Goal: Subscribe to service/newsletter

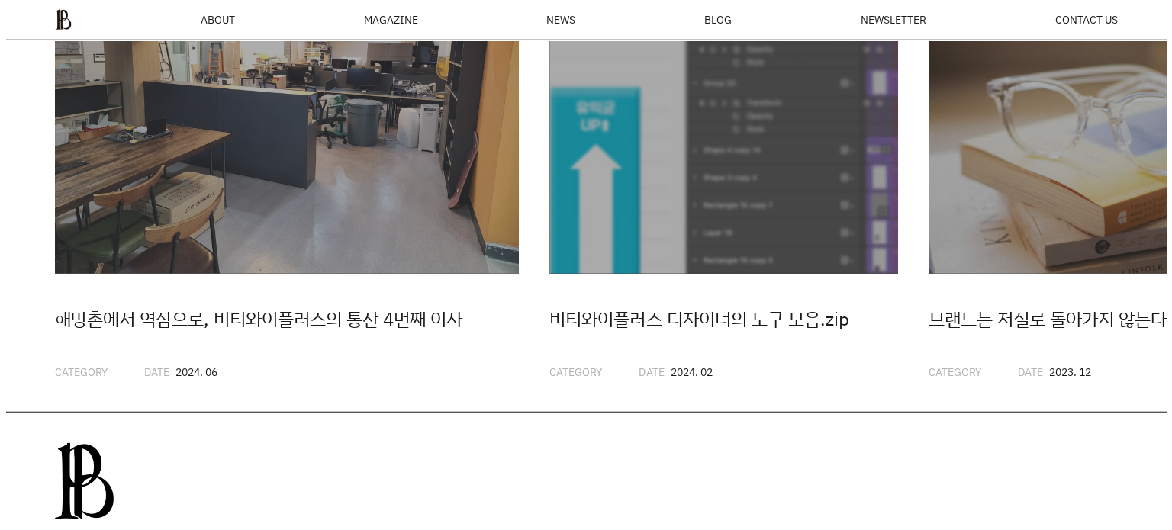
scroll to position [4127, 0]
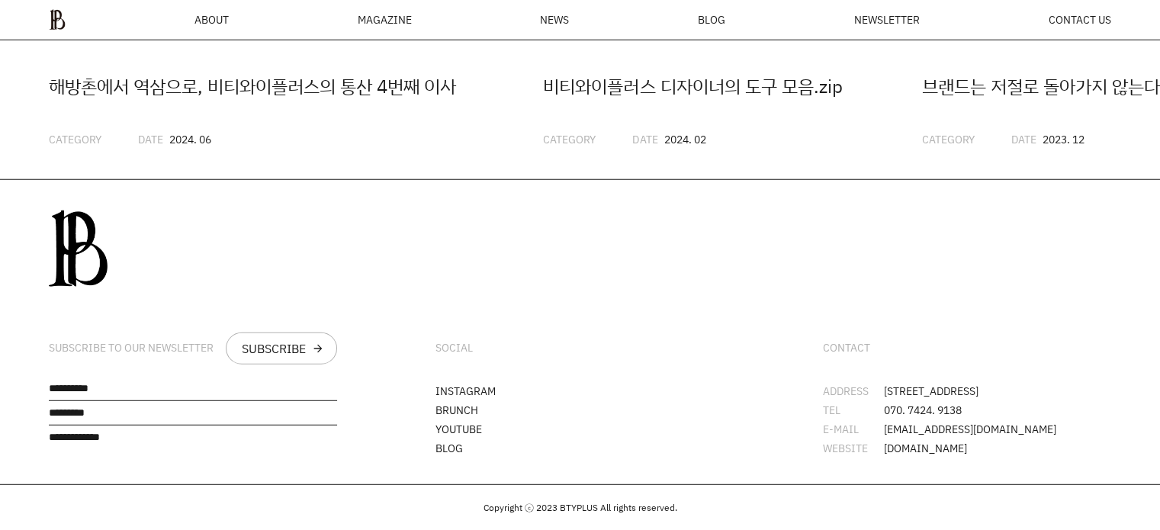
click at [891, 27] on ul "ABOUT MAGAZINE SEE ALL OFF THE REC INSIDE BTYPLUS CURATION NEWS BLOG NEWSLETTER…" at bounding box center [580, 19] width 1063 height 21
click at [895, 18] on span "NEWSLETTER" at bounding box center [887, 19] width 66 height 11
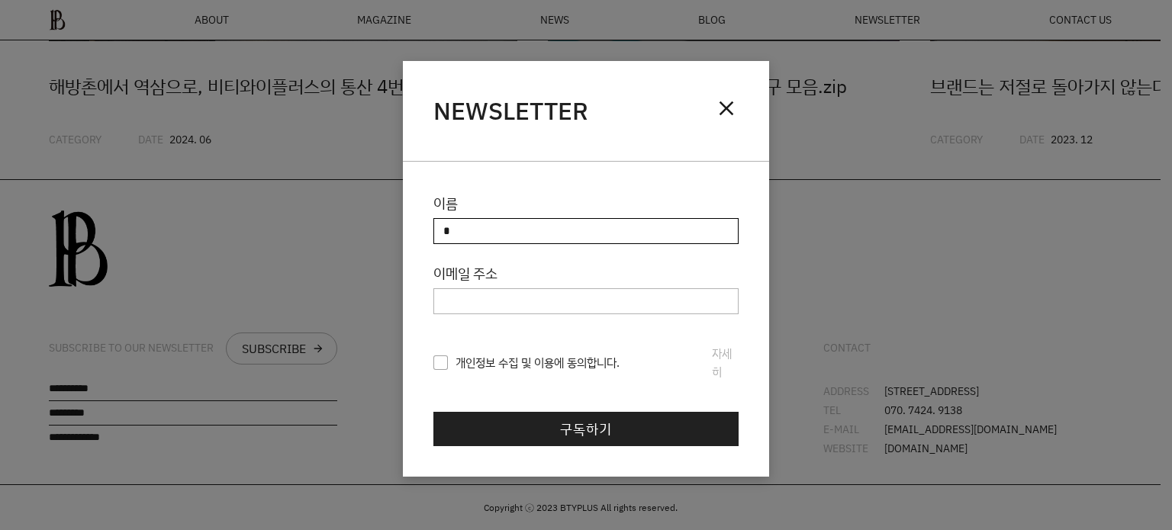
click at [512, 231] on input "이름" at bounding box center [585, 231] width 305 height 26
type input "*"
type input "**"
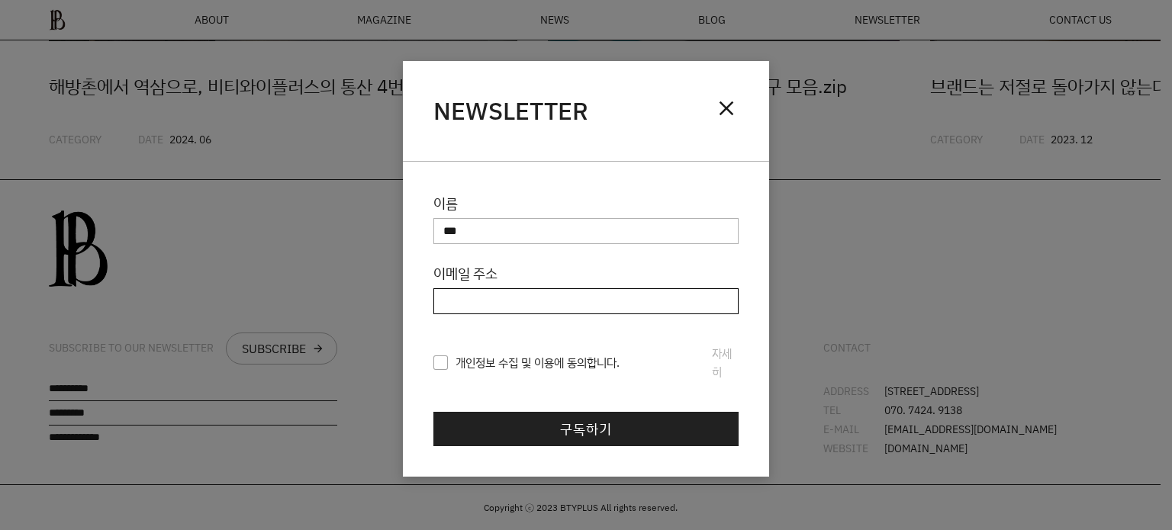
type input "*"
type input "**********"
click at [449, 363] on span "개인정보 수집 및 이용에 동의합니다." at bounding box center [526, 363] width 186 height 18
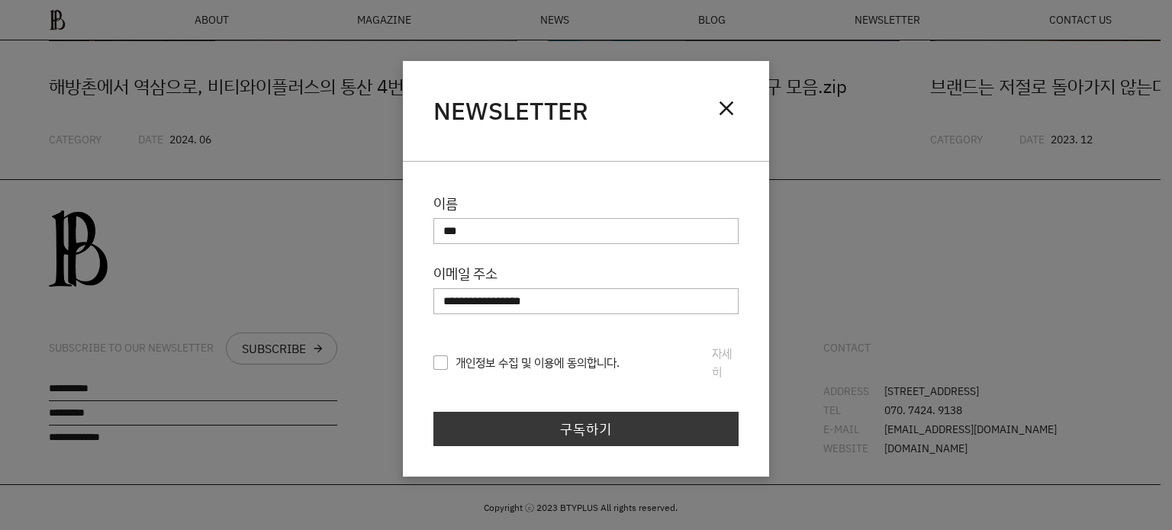
click at [487, 435] on link "구독하기" at bounding box center [585, 429] width 305 height 35
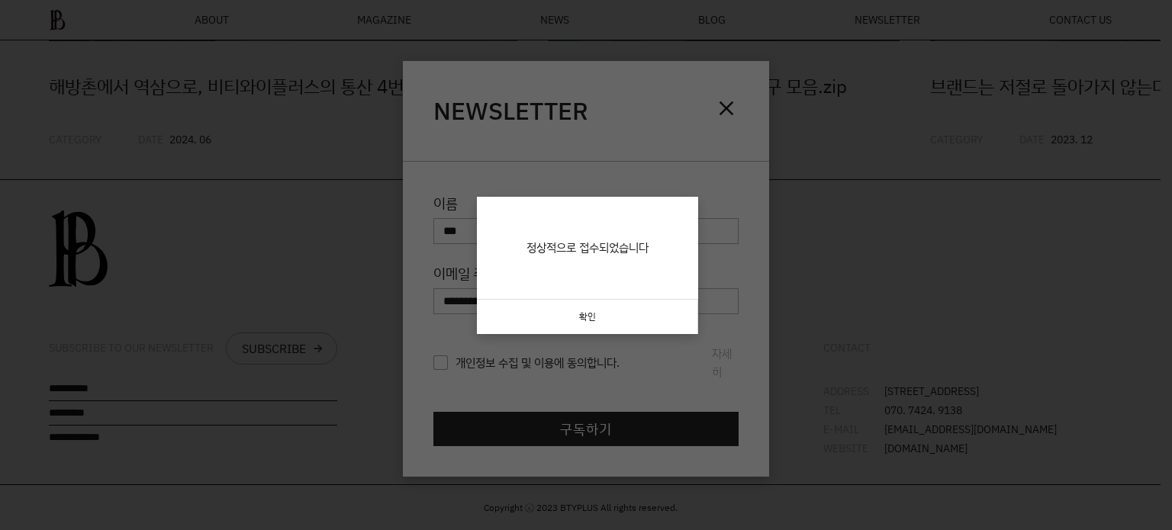
click at [587, 320] on link "확인" at bounding box center [587, 317] width 221 height 34
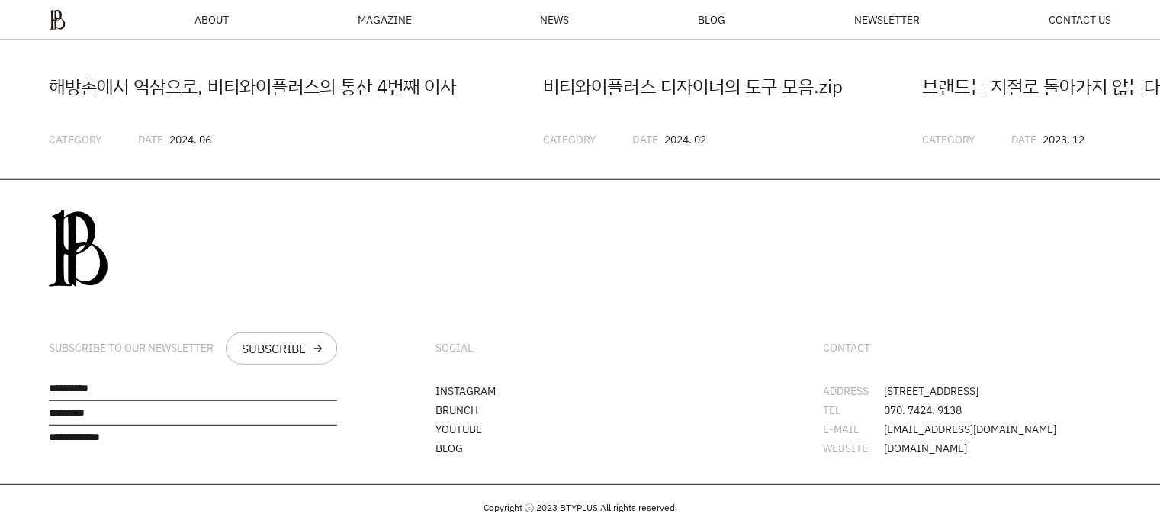
scroll to position [4127, 0]
click at [117, 347] on div "SUBSCRIBE TO OUR NEWSLETTER" at bounding box center [131, 348] width 165 height 13
click at [110, 343] on div "SUBSCRIBE TO OUR NEWSLETTER" at bounding box center [131, 348] width 165 height 13
click at [503, 336] on div "SOCIAL" at bounding box center [580, 349] width 288 height 32
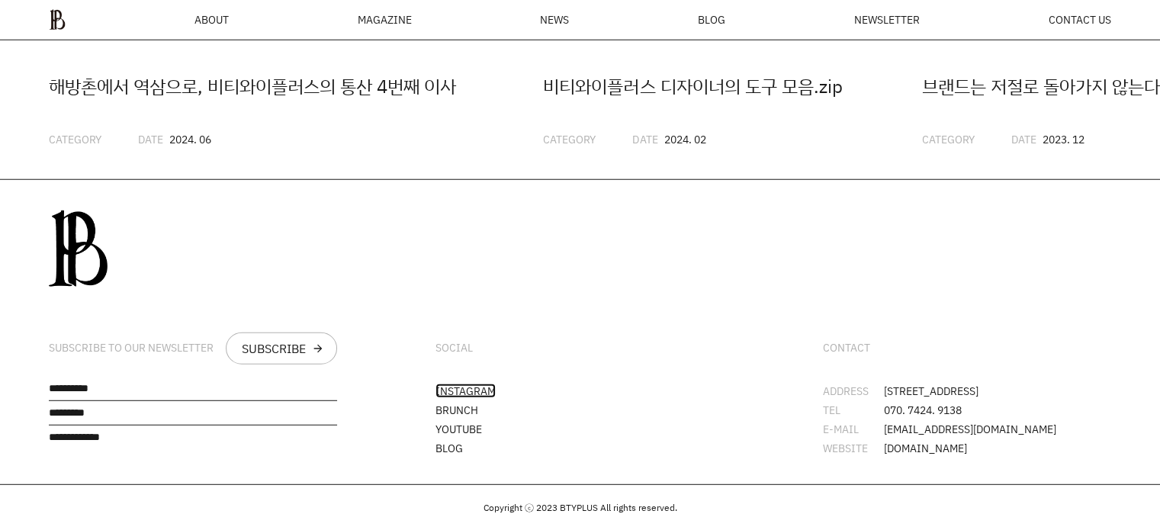
click at [468, 384] on link "INSTAGRAM" at bounding box center [466, 391] width 60 height 14
click at [635, 262] on div "SOCIAL INSTAGRAM [PERSON_NAME] YOUTUBE BLOG" at bounding box center [580, 332] width 386 height 304
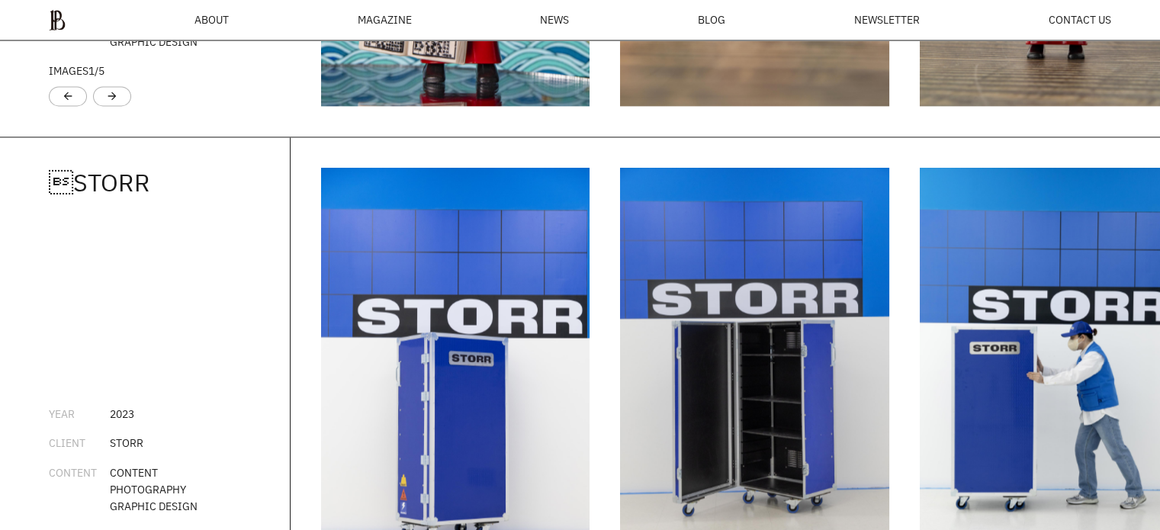
scroll to position [1915, 0]
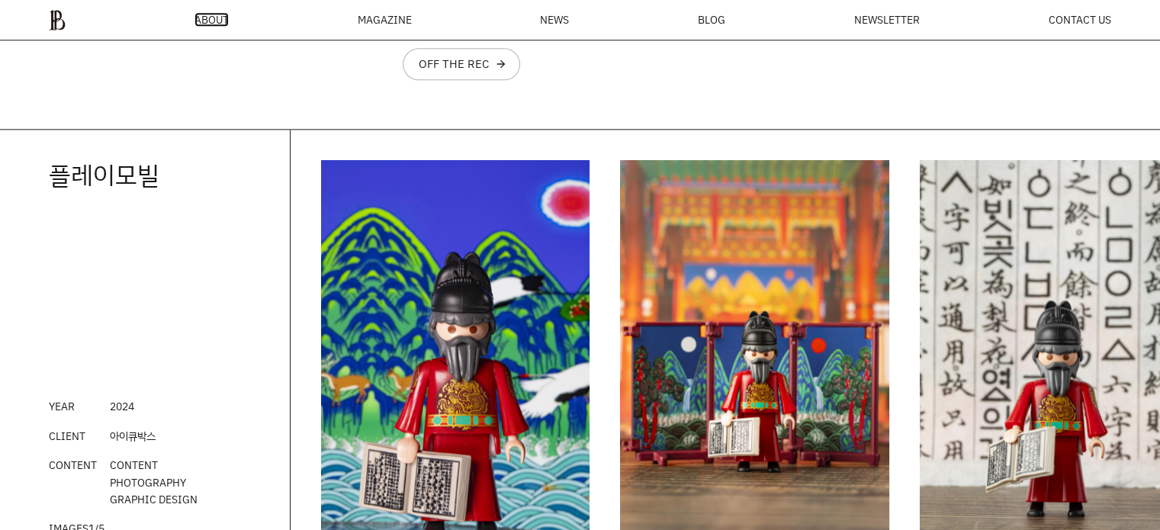
click at [199, 21] on span "ABOUT" at bounding box center [212, 19] width 34 height 11
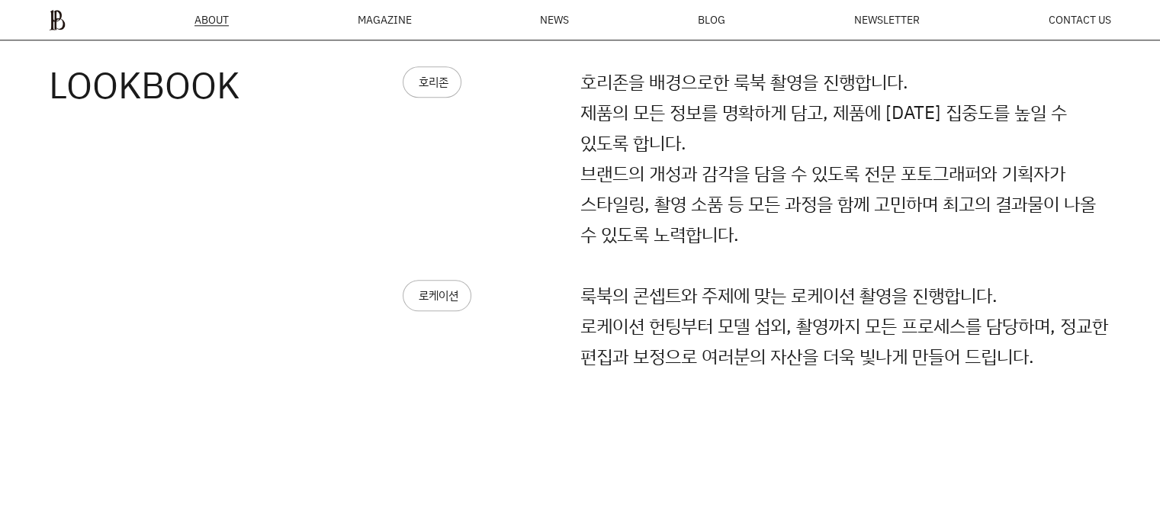
scroll to position [1886, 0]
